Goal: Obtain resource: Obtain resource

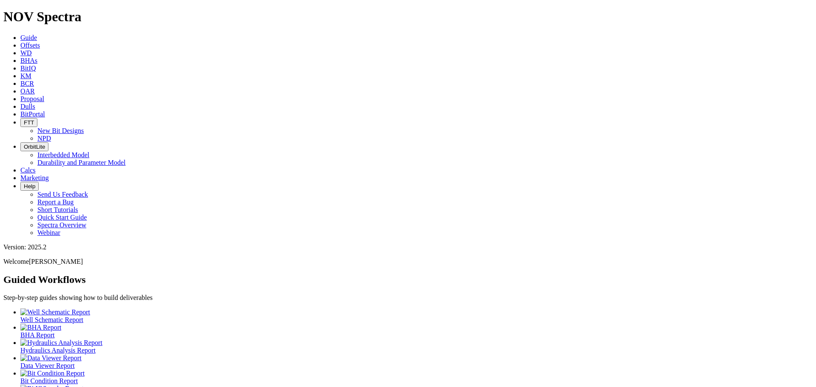
click at [40, 42] on link "Offsets" at bounding box center [30, 45] width 20 height 7
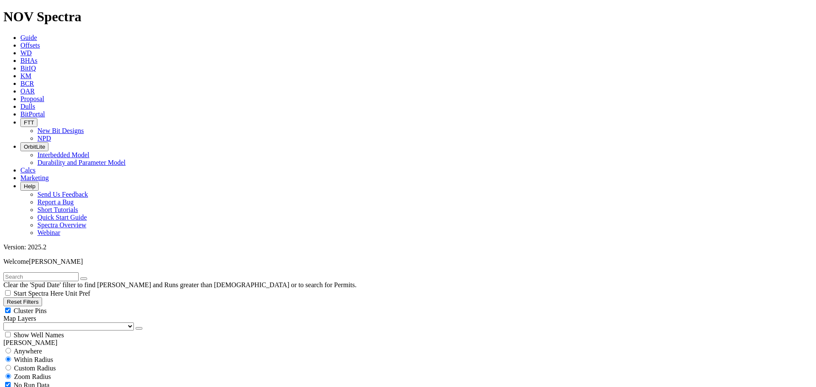
click at [51, 323] on select "US Counties [GEOGRAPHIC_DATA], [GEOGRAPHIC_DATA] [GEOGRAPHIC_DATA], [GEOGRAPHIC…" at bounding box center [68, 327] width 131 height 8
click at [6, 323] on select "US Counties [GEOGRAPHIC_DATA], [GEOGRAPHIC_DATA] [GEOGRAPHIC_DATA], [GEOGRAPHIC…" at bounding box center [68, 327] width 131 height 8
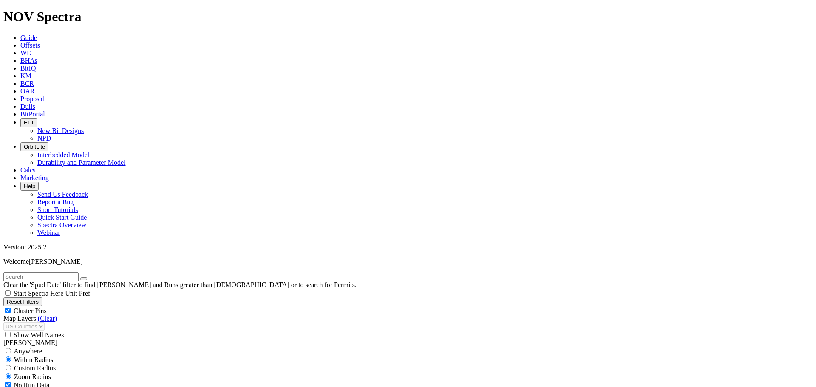
checkbox input "false"
type input "[DATE]"
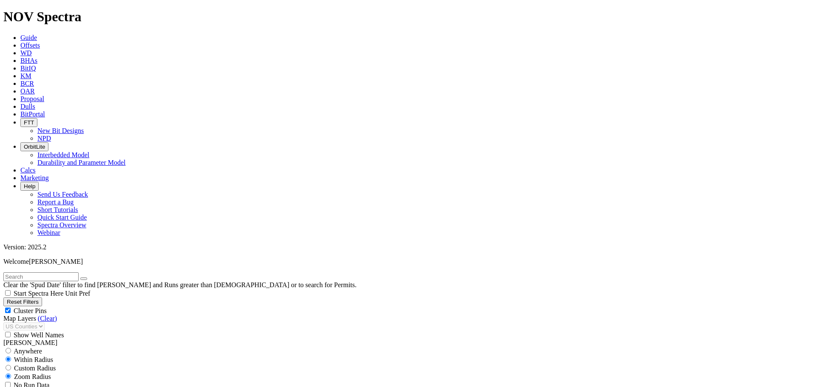
type input "[DATE]"
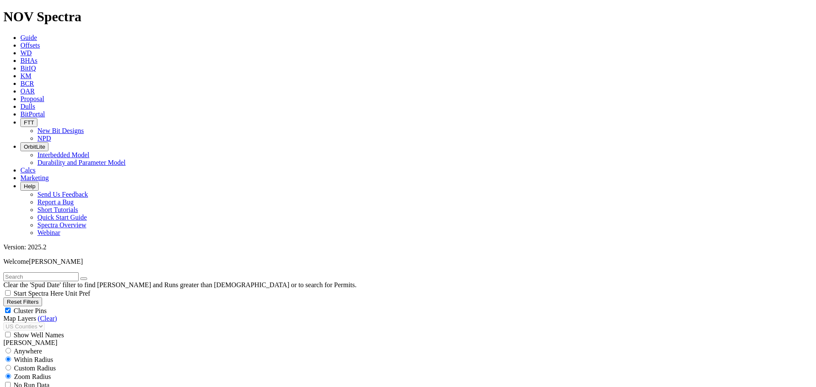
select select "? number:8.75 ?"
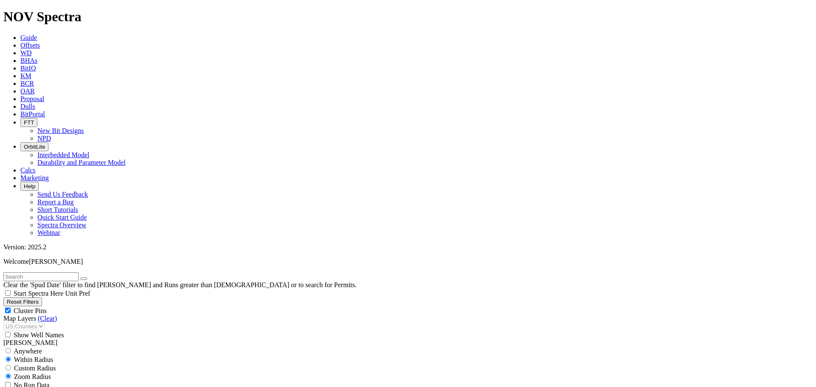
drag, startPoint x: 58, startPoint y: 161, endPoint x: 57, endPoint y: 156, distance: 5.3
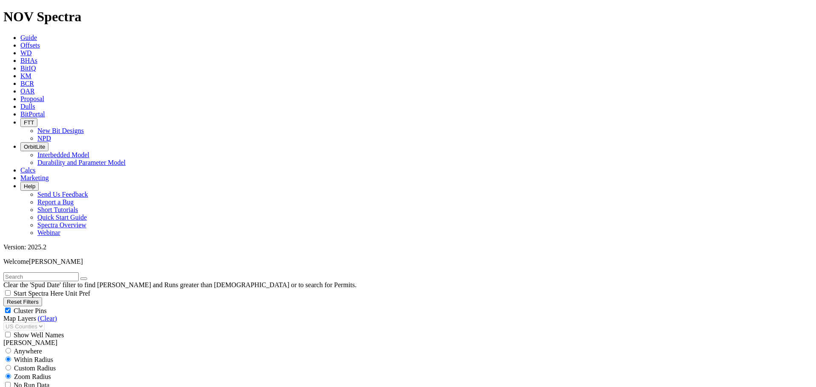
type input "[DATE]"
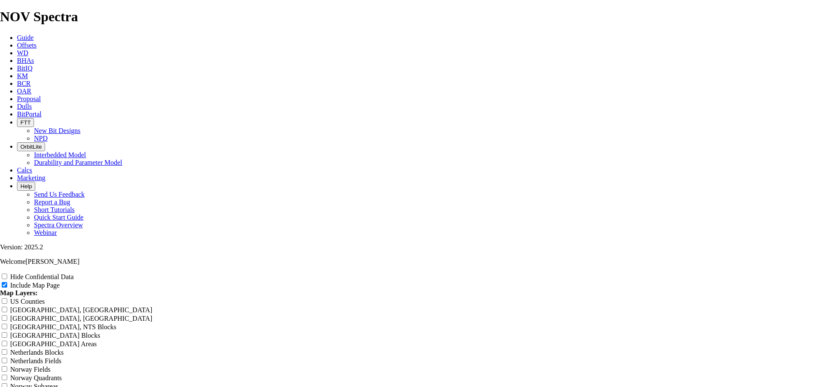
scroll to position [978, 0]
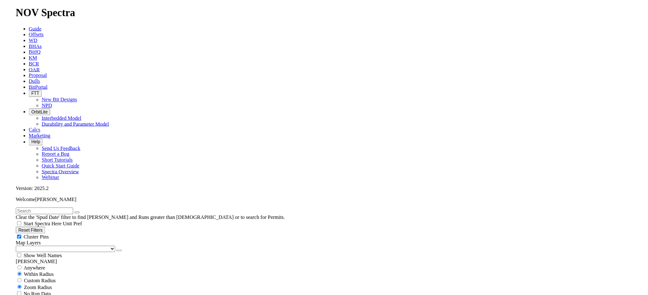
scroll to position [553, 0]
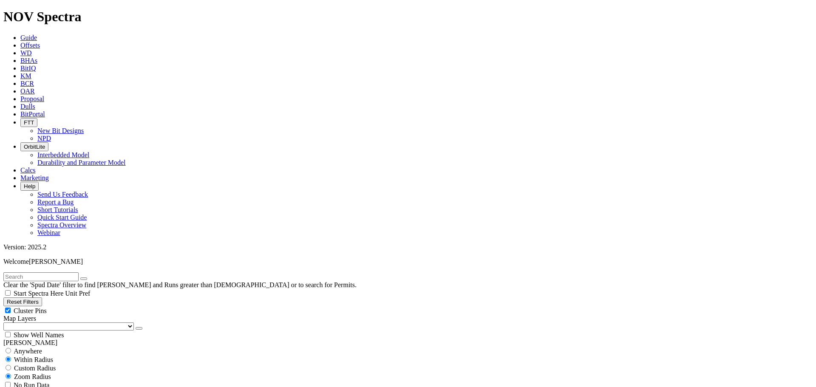
type input "8500"
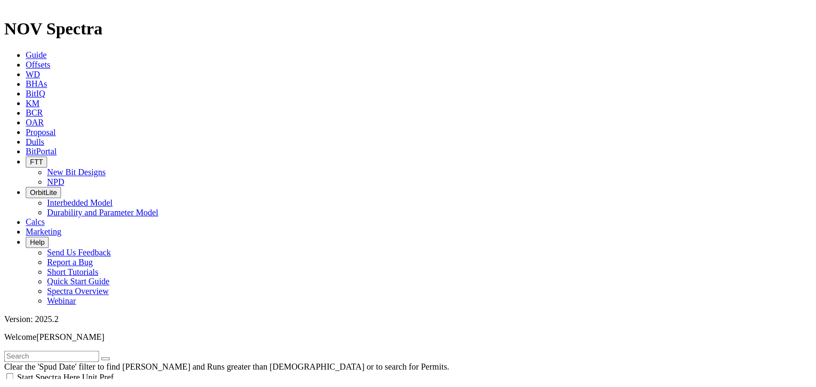
scroll to position [553, 0]
